Goal: Transaction & Acquisition: Book appointment/travel/reservation

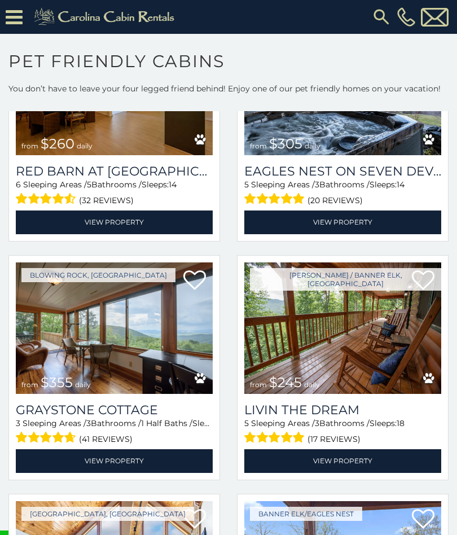
scroll to position [3013, 0]
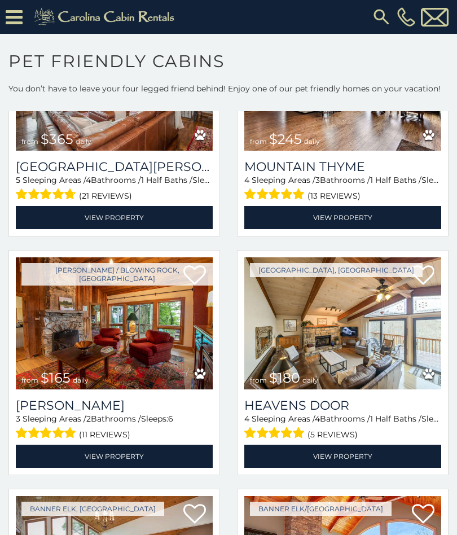
scroll to position [4689, 0]
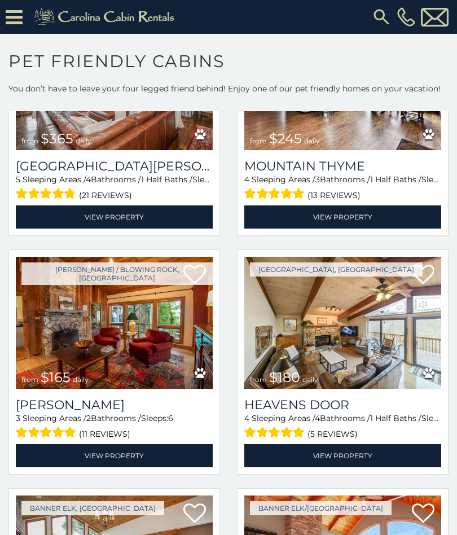
click at [68, 396] on div "Azalea Hill 3 Sleeping Areas / 2 Bathrooms / Sleeps: 6 (11 reviews) View Proper…" at bounding box center [114, 428] width 197 height 79
click at [135, 450] on link "View Property" at bounding box center [114, 455] width 197 height 23
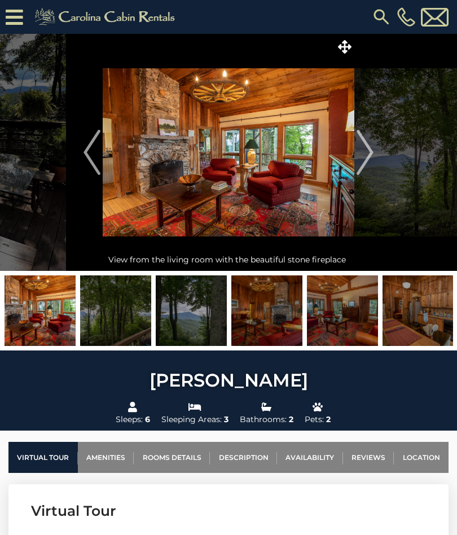
click at [284, 312] on img at bounding box center [267, 311] width 71 height 71
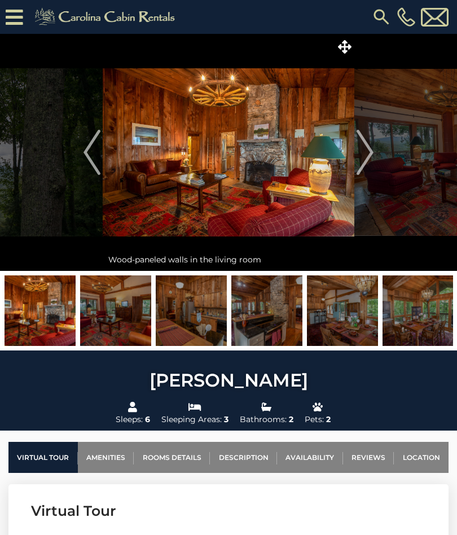
click at [348, 310] on img at bounding box center [342, 311] width 71 height 71
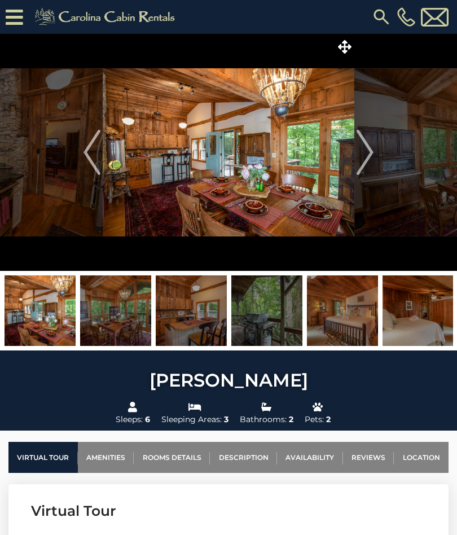
click at [50, 300] on img at bounding box center [40, 311] width 71 height 71
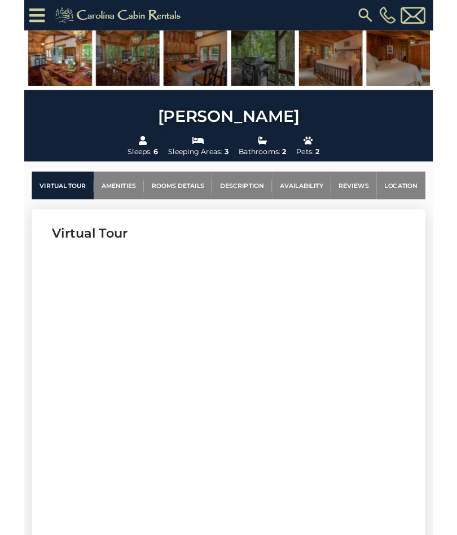
scroll to position [304, 0]
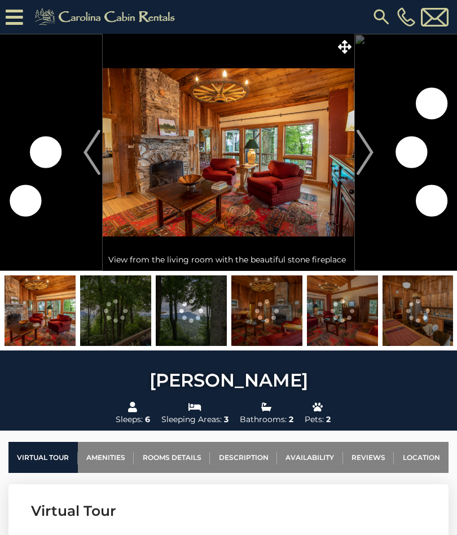
scroll to position [304, 0]
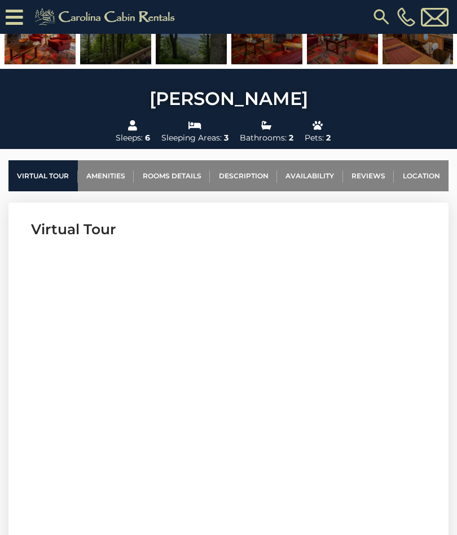
click at [175, 173] on link "Rooms Details" at bounding box center [172, 175] width 76 height 31
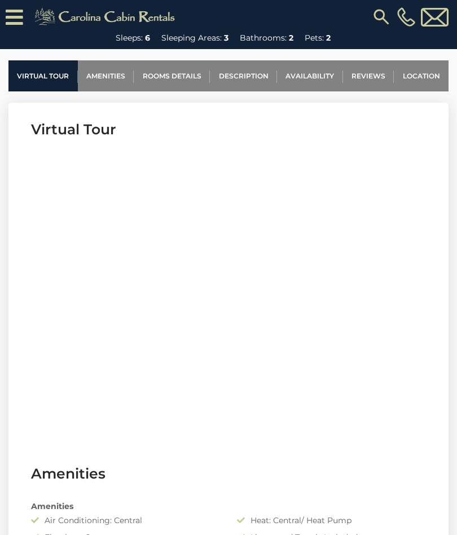
scroll to position [403, 0]
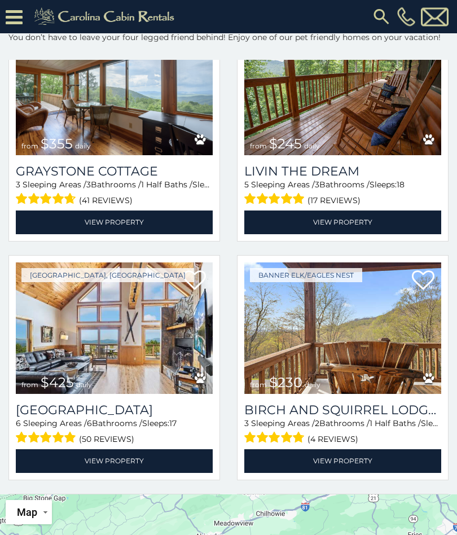
scroll to position [71, 0]
